Goal: Task Accomplishment & Management: Manage account settings

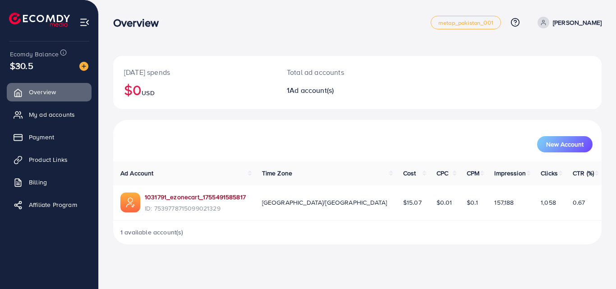
click at [232, 194] on link "1031791_ezonecart_1755491585817" at bounding box center [195, 197] width 101 height 9
click at [184, 199] on link "1031791_ezonecart_1755491585817" at bounding box center [195, 197] width 101 height 9
click at [208, 199] on link "1031791_ezonecart_1755491585817" at bounding box center [195, 197] width 101 height 9
click at [183, 197] on link "1031791_ezonecart_1755491585817" at bounding box center [195, 197] width 101 height 9
click at [581, 21] on p "[PERSON_NAME]" at bounding box center [577, 22] width 49 height 11
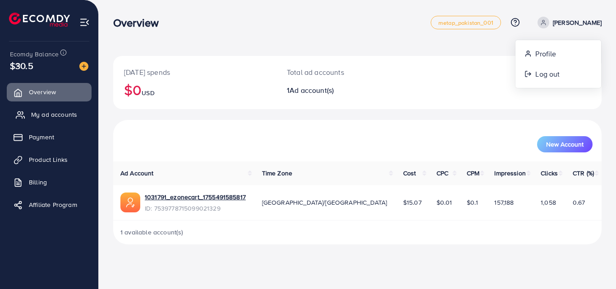
click at [52, 114] on span "My ad accounts" at bounding box center [54, 114] width 46 height 9
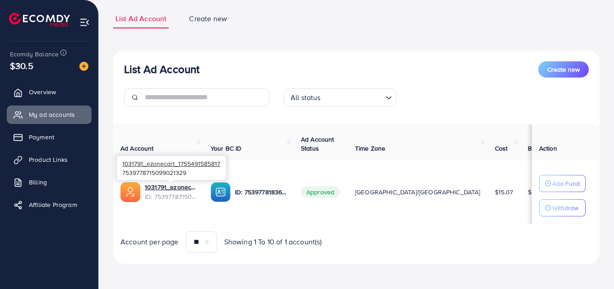
click at [166, 192] on span "ID: 7539778715099021329" at bounding box center [170, 196] width 51 height 9
click at [84, 21] on img at bounding box center [84, 22] width 10 height 10
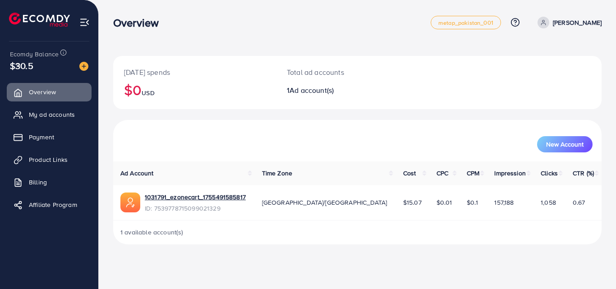
click at [194, 189] on td "1031791_ezonecart_1755491585817 ID: 7539778715099021329" at bounding box center [184, 202] width 142 height 35
click at [202, 199] on link "1031791_ezonecart_1755491585817" at bounding box center [195, 197] width 101 height 9
